Goal: Find specific fact: Find specific fact

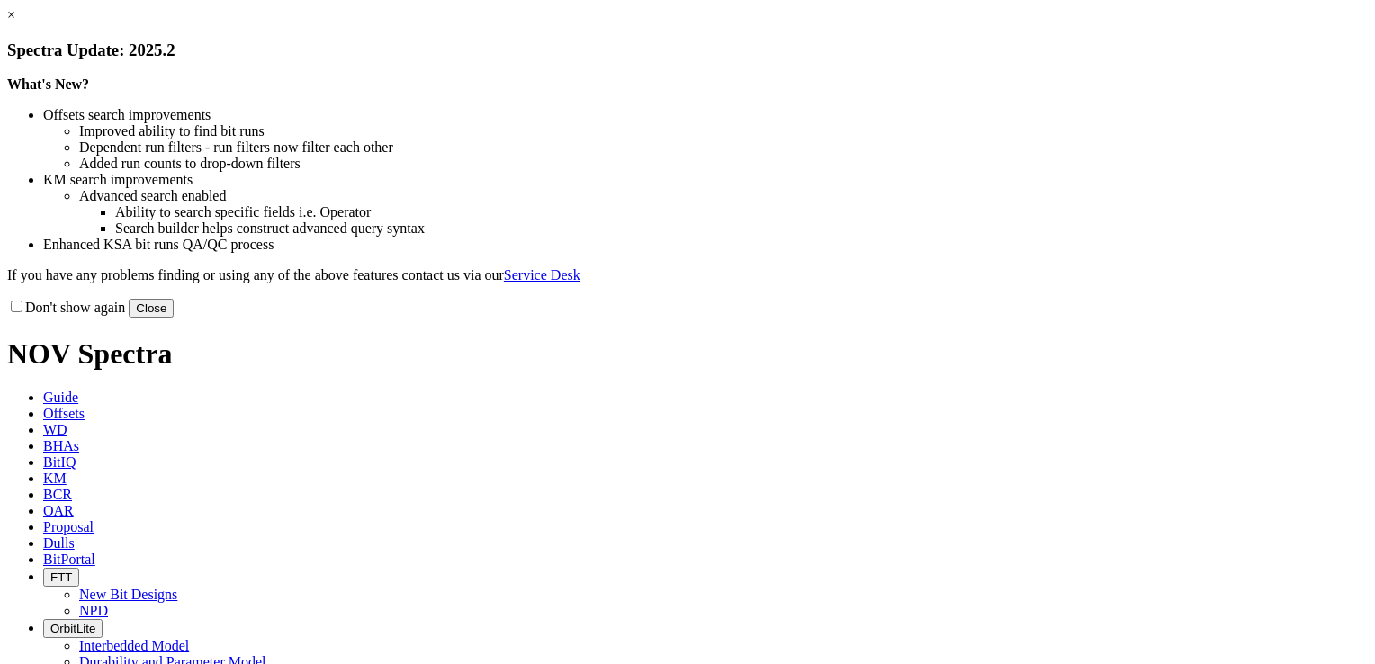
click at [15, 22] on link "×" at bounding box center [11, 14] width 8 height 15
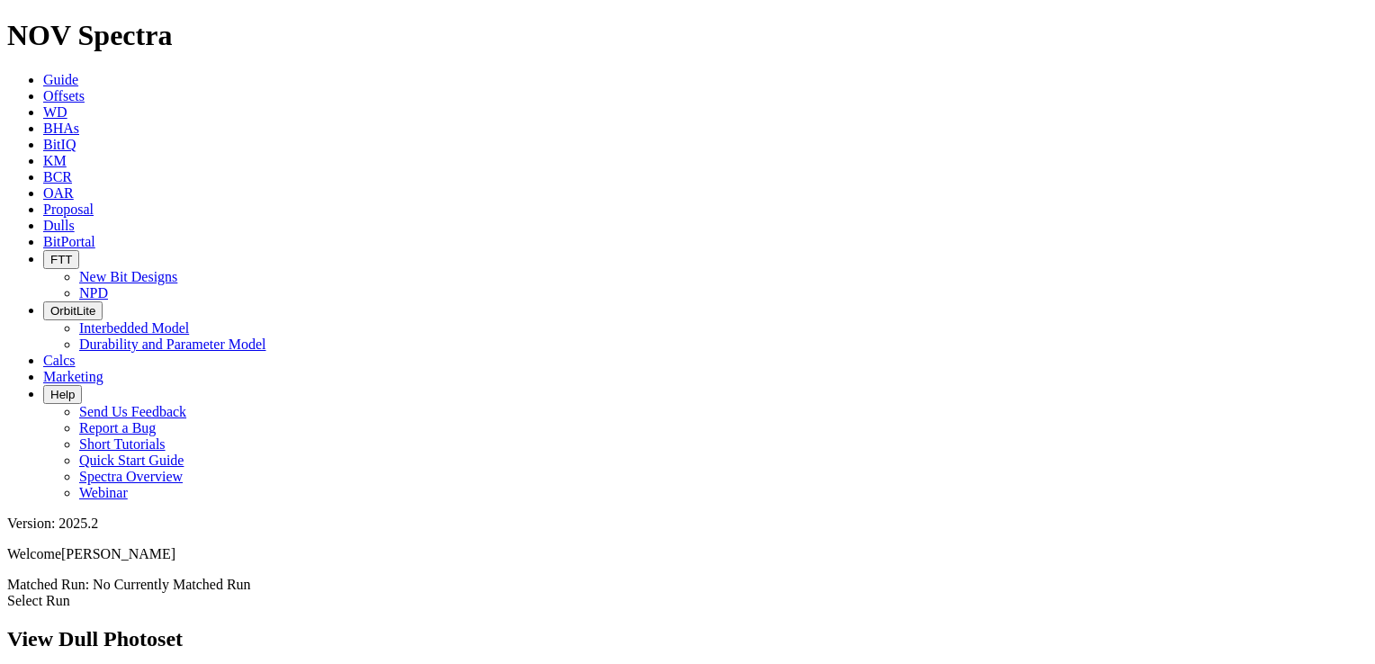
scroll to position [997, 0]
click at [75, 218] on span "Dulls" at bounding box center [58, 225] width 31 height 15
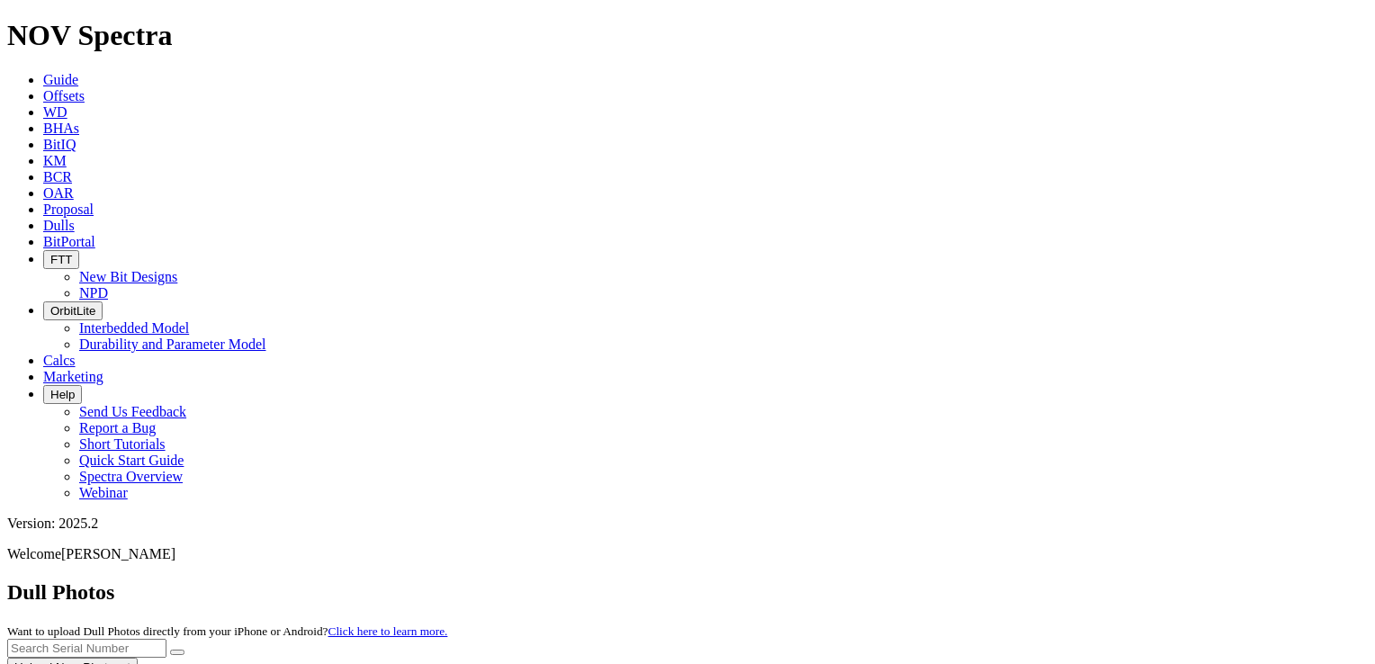
drag, startPoint x: 972, startPoint y: 74, endPoint x: 947, endPoint y: 85, distance: 27.8
click at [166, 639] on input "text" at bounding box center [86, 648] width 159 height 19
paste input "A313066"
type input "A313066"
click at [184, 650] on button "submit" at bounding box center [177, 652] width 14 height 5
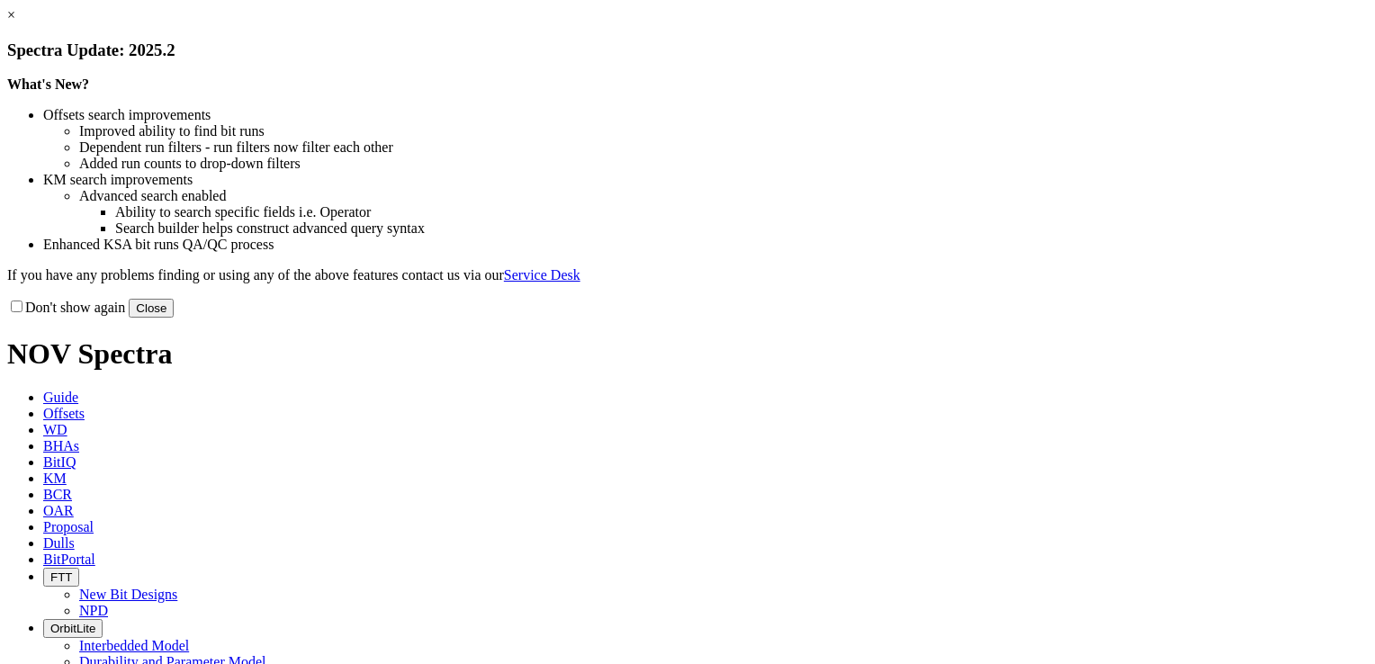
click at [15, 22] on link "×" at bounding box center [11, 14] width 8 height 15
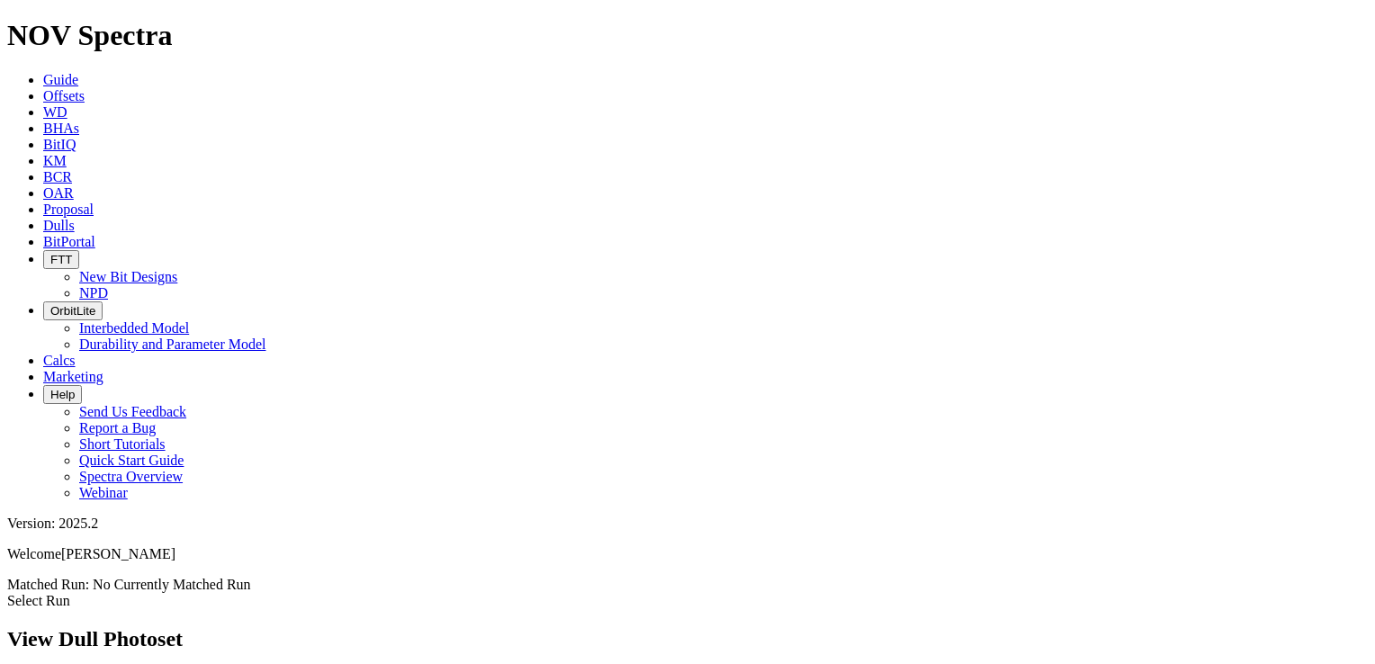
scroll to position [450, 0]
click at [75, 218] on span "Dulls" at bounding box center [58, 225] width 31 height 15
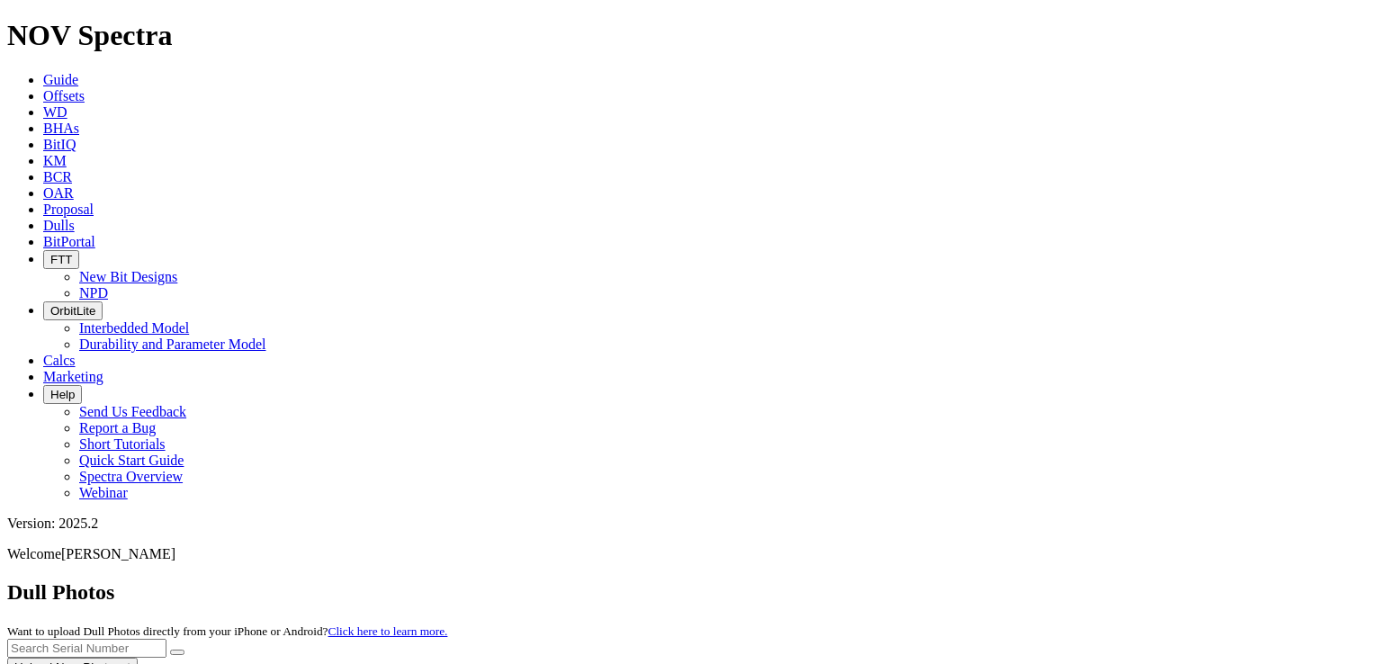
paste input "A319231"
type input "A319231"
click at [184, 650] on button "submit" at bounding box center [177, 652] width 14 height 5
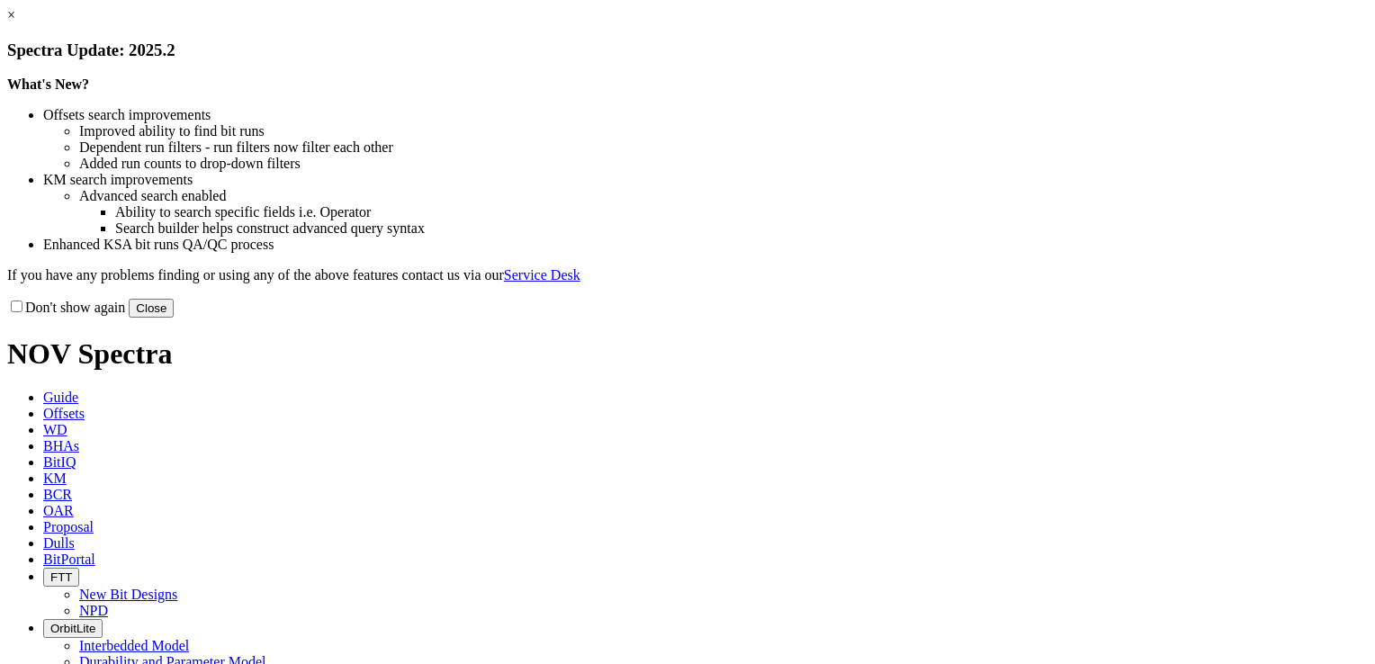
click at [15, 22] on link "×" at bounding box center [11, 14] width 8 height 15
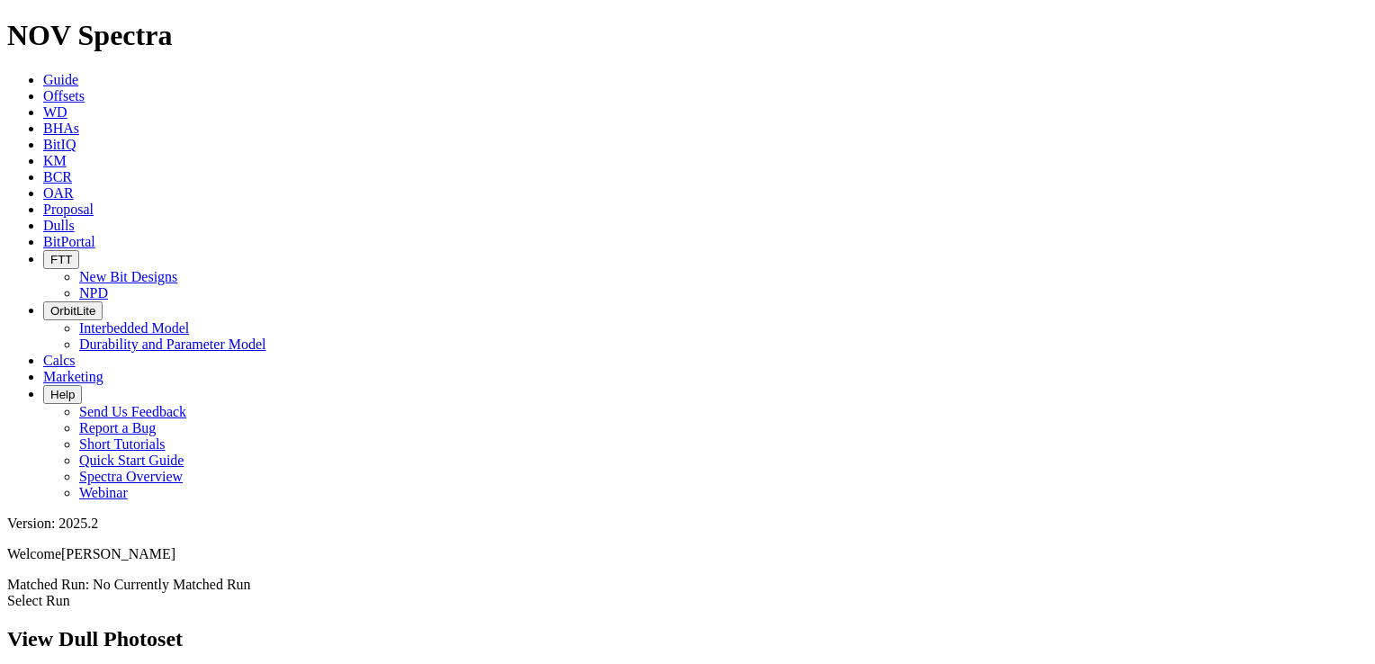
scroll to position [450, 0]
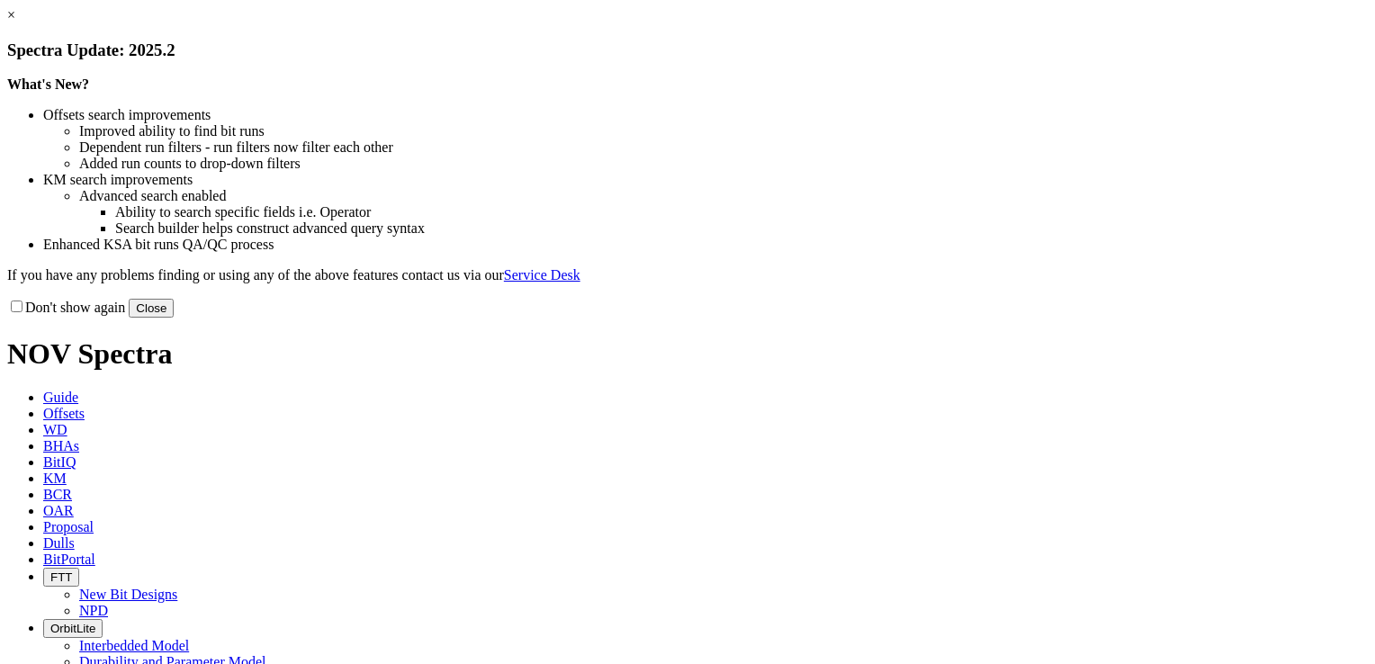
click at [15, 22] on link "×" at bounding box center [11, 14] width 8 height 15
